Goal: Transaction & Acquisition: Purchase product/service

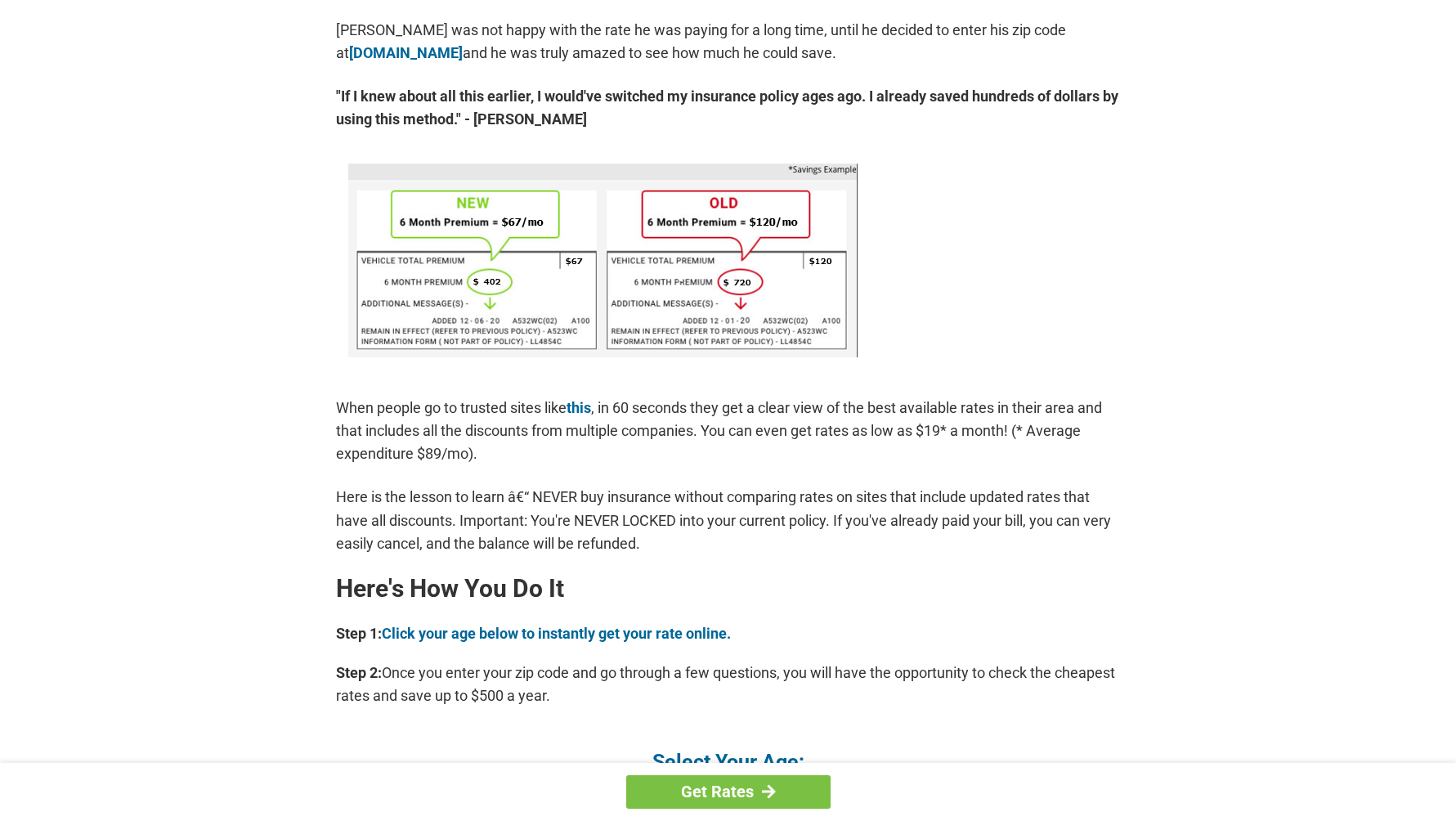
scroll to position [981, 0]
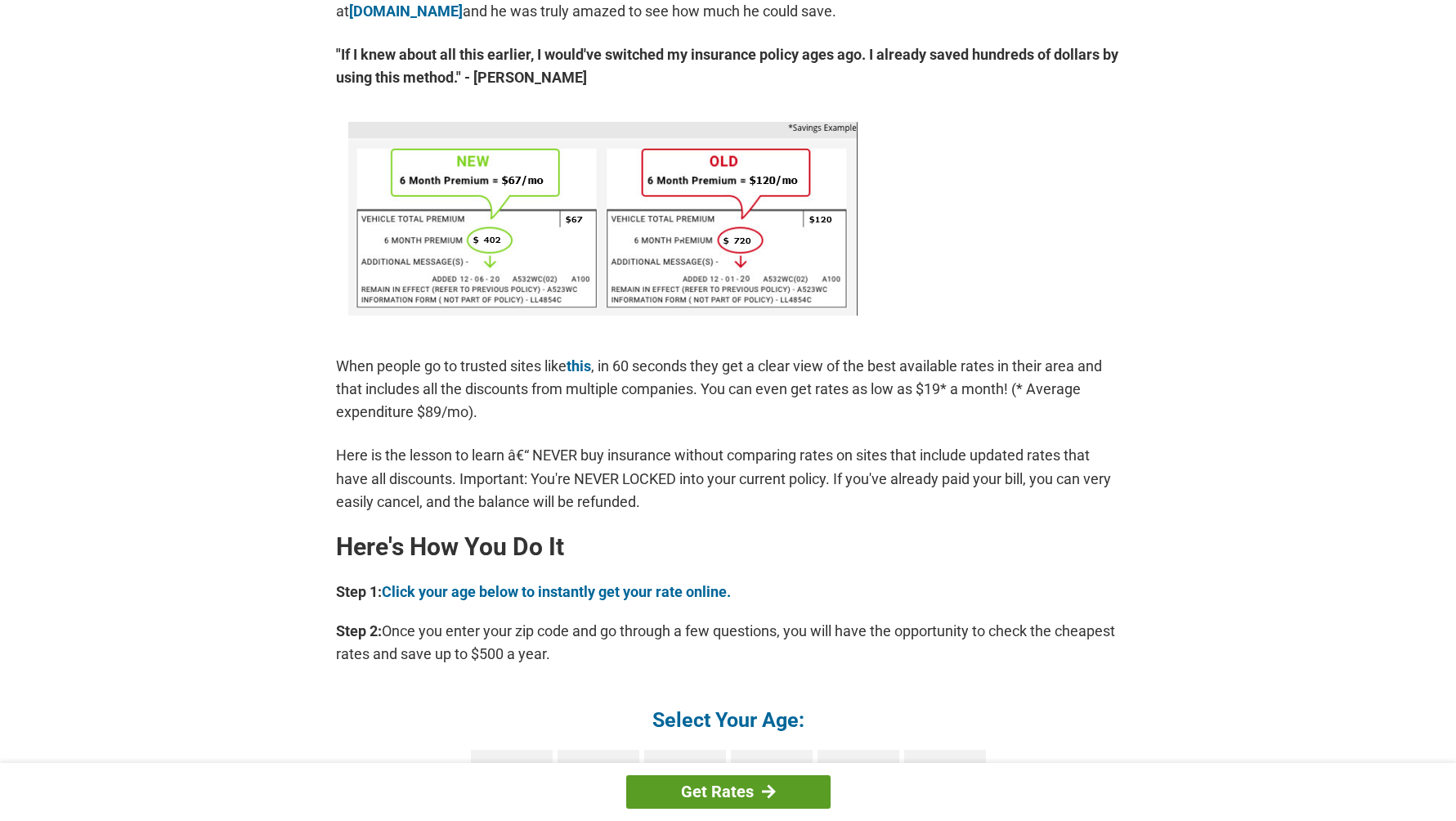
click at [714, 787] on link "Get Rates" at bounding box center [728, 792] width 205 height 33
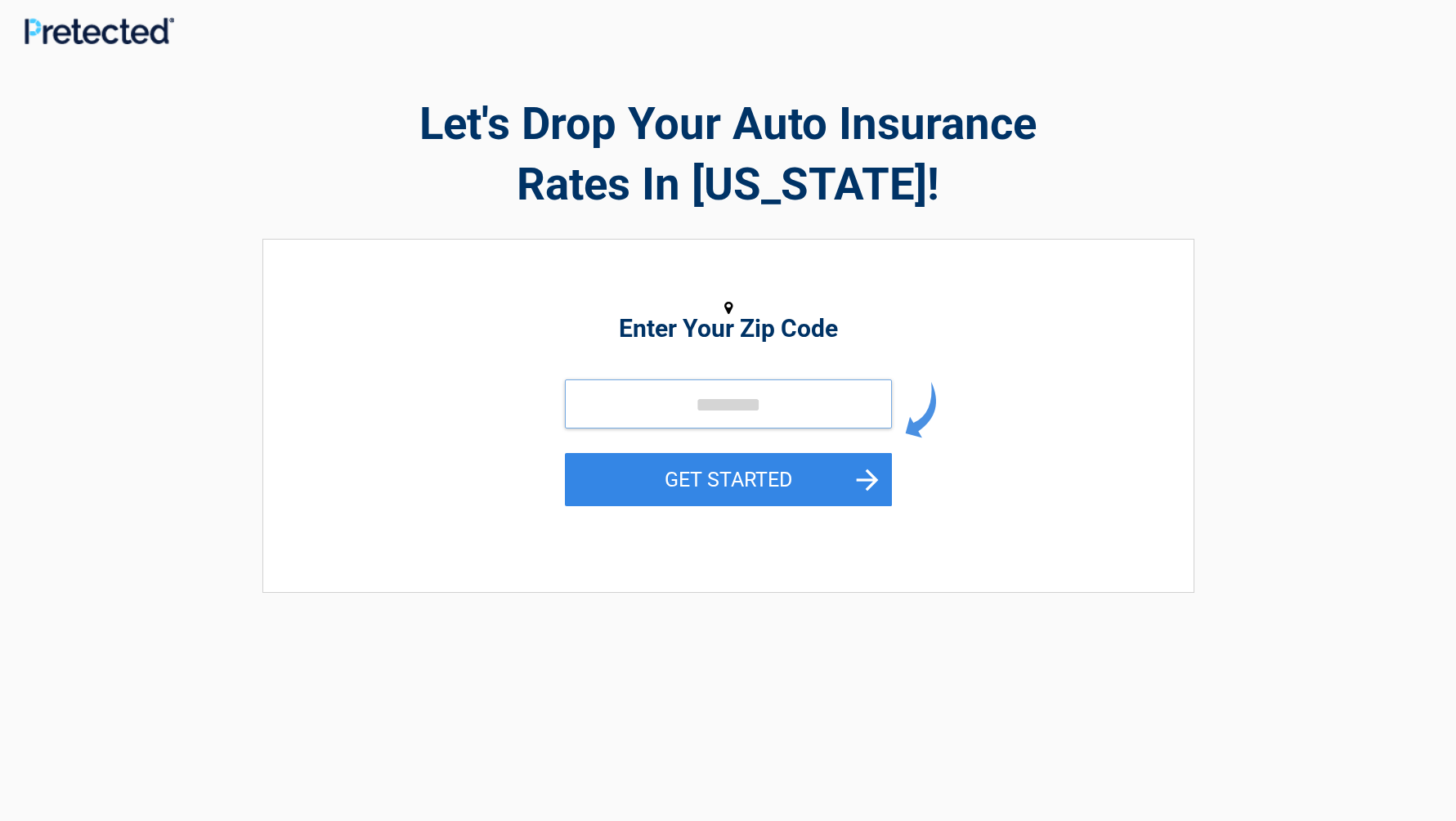
click at [747, 403] on input "tel" at bounding box center [728, 404] width 327 height 49
click at [864, 474] on button "GET STARTED" at bounding box center [728, 479] width 327 height 53
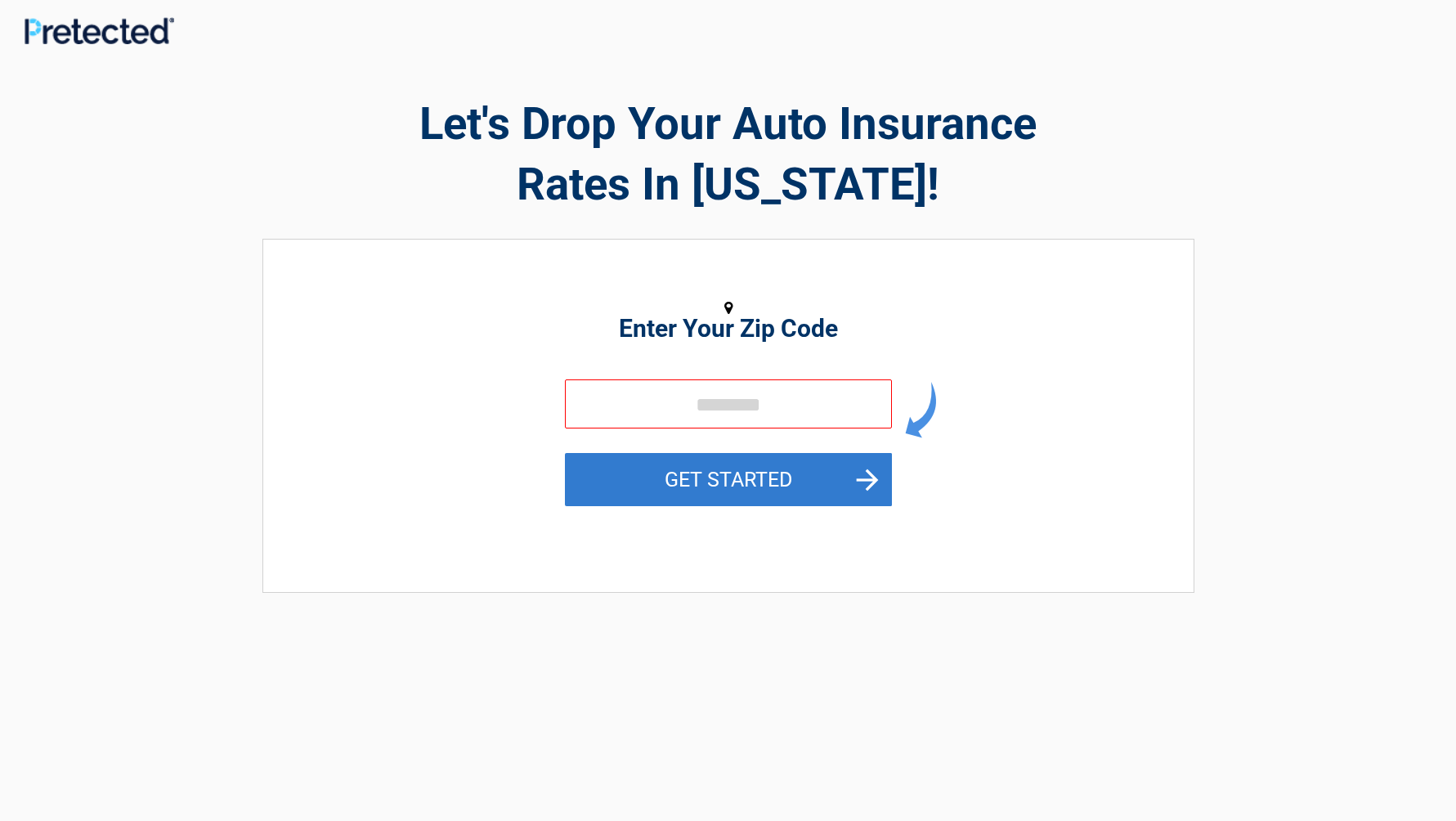
click at [752, 470] on button "GET STARTED" at bounding box center [728, 479] width 327 height 53
